Goal: Task Accomplishment & Management: Manage account settings

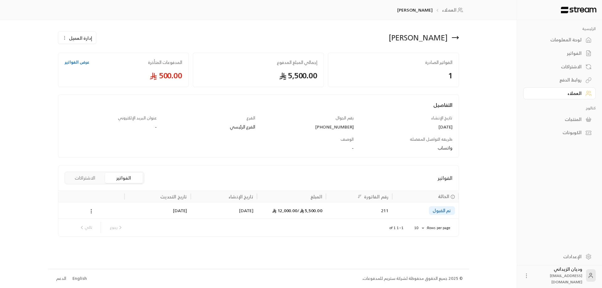
click at [71, 61] on link "عرض الفواتير" at bounding box center [77, 62] width 25 height 6
click at [277, 204] on div "5,500.00 / 12,000.00" at bounding box center [291, 211] width 61 height 16
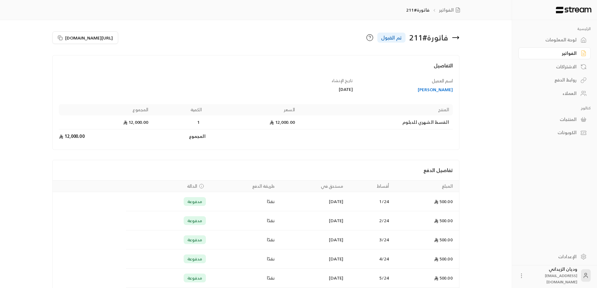
click at [581, 93] on icon at bounding box center [584, 93] width 6 height 6
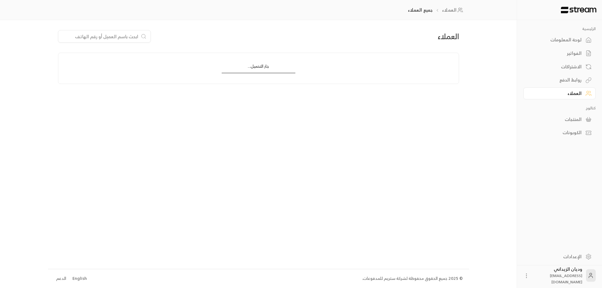
click at [100, 38] on input at bounding box center [100, 36] width 76 height 7
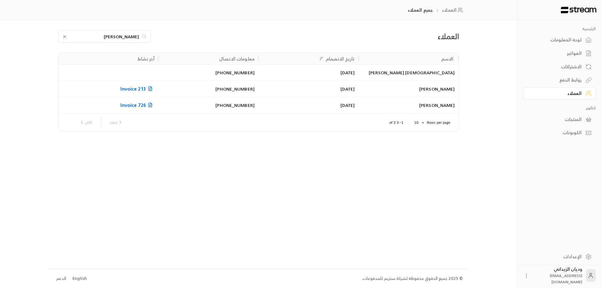
type input "[PERSON_NAME]"
click at [366, 85] on div "[PERSON_NAME]" at bounding box center [408, 89] width 92 height 16
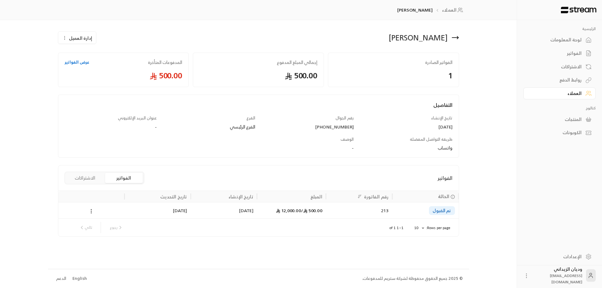
click at [276, 211] on icon at bounding box center [278, 211] width 4 height 4
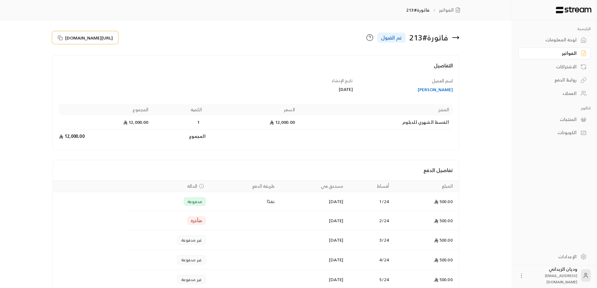
click at [61, 38] on icon at bounding box center [60, 37] width 5 height 5
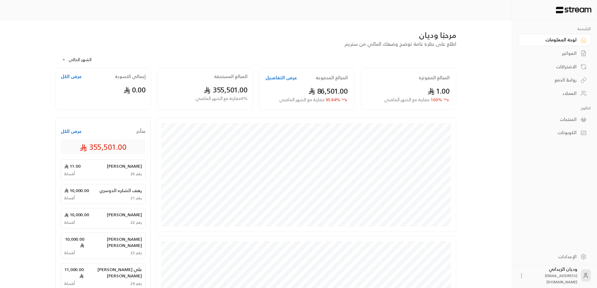
click at [567, 91] on div "العملاء" at bounding box center [551, 93] width 50 height 6
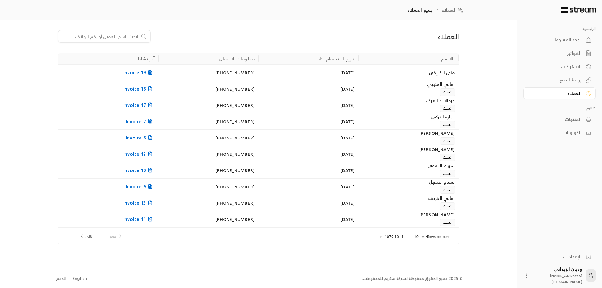
click at [118, 35] on input at bounding box center [100, 36] width 76 height 7
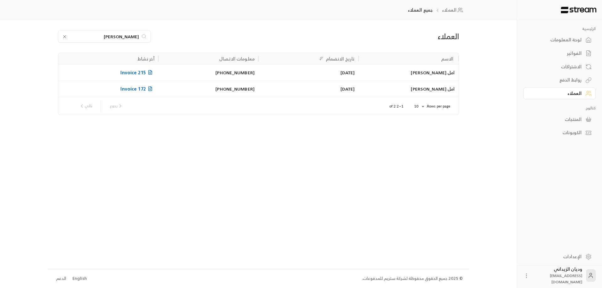
type input "امل عبدالله"
click at [63, 36] on icon at bounding box center [64, 36] width 5 height 5
click at [107, 34] on input at bounding box center [100, 36] width 76 height 7
type input "فاتن"
click at [208, 85] on div "+966507443520" at bounding box center [208, 89] width 92 height 16
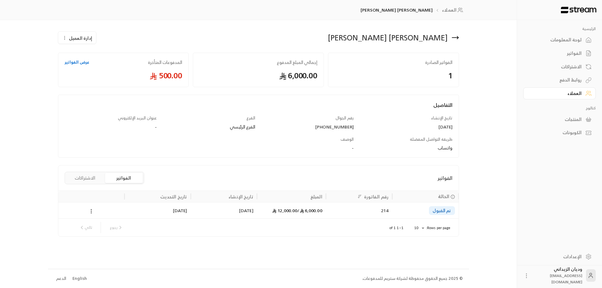
click at [321, 216] on div "6,000.00 / 12,000.00" at bounding box center [291, 211] width 61 height 16
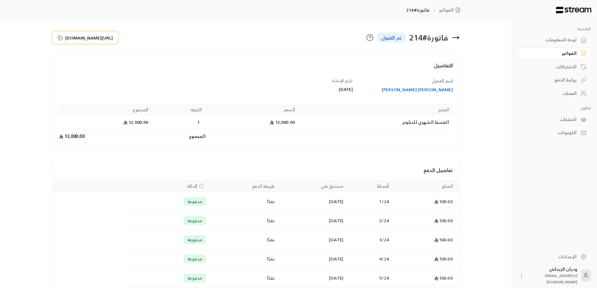
click at [61, 40] on rect at bounding box center [61, 38] width 3 height 3
